Goal: Find specific page/section: Find specific page/section

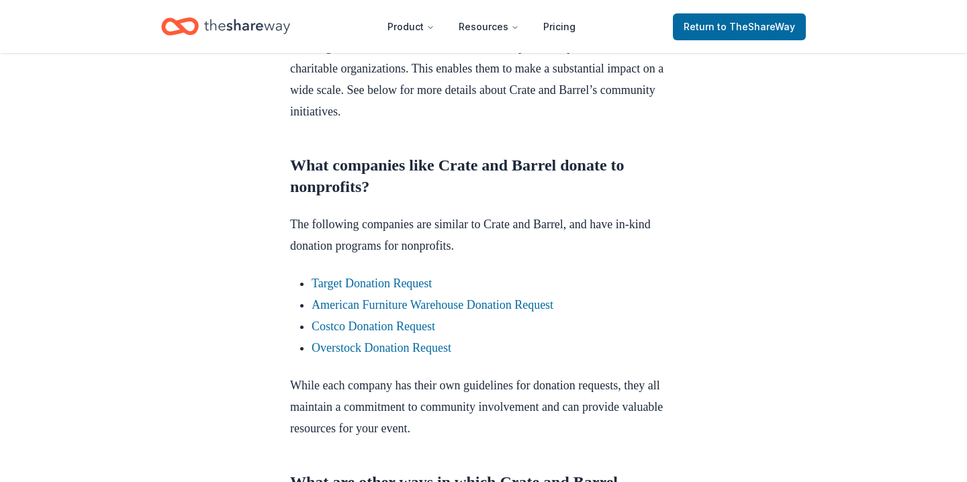
scroll to position [837, 0]
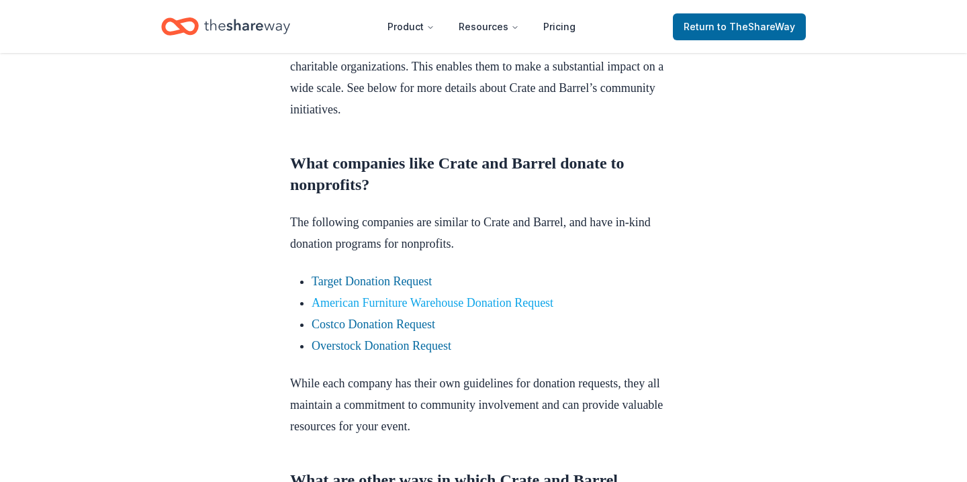
click at [426, 310] on link "American Furniture Warehouse Donation Request" at bounding box center [433, 302] width 242 height 13
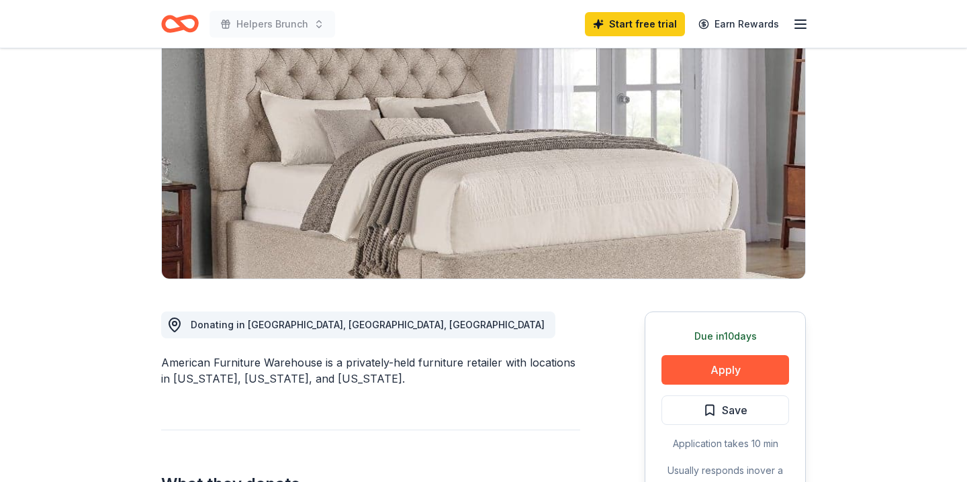
scroll to position [130, 0]
click at [715, 366] on button "Apply" at bounding box center [726, 370] width 128 height 30
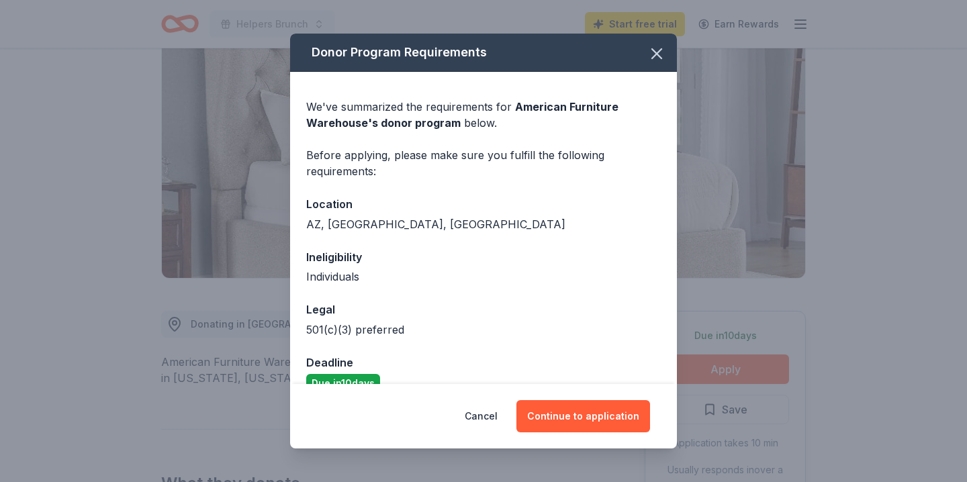
scroll to position [25, 0]
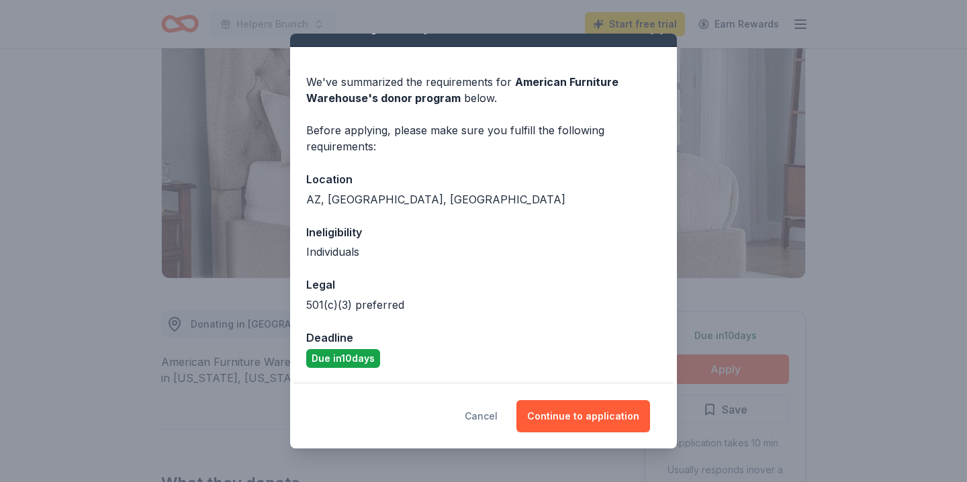
click at [492, 414] on button "Cancel" at bounding box center [481, 416] width 33 height 32
